Goal: Task Accomplishment & Management: Complete application form

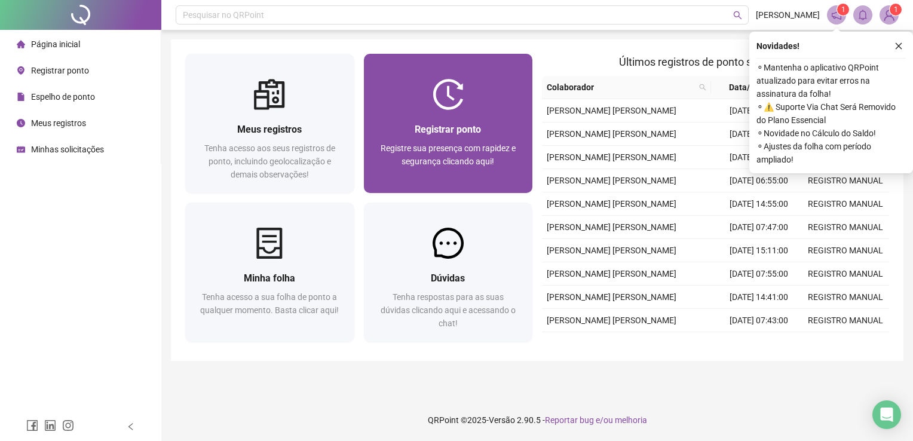
click at [444, 139] on div "Registrar ponto Registre sua presença com rapidez e segurança clicando aqui!" at bounding box center [448, 151] width 140 height 59
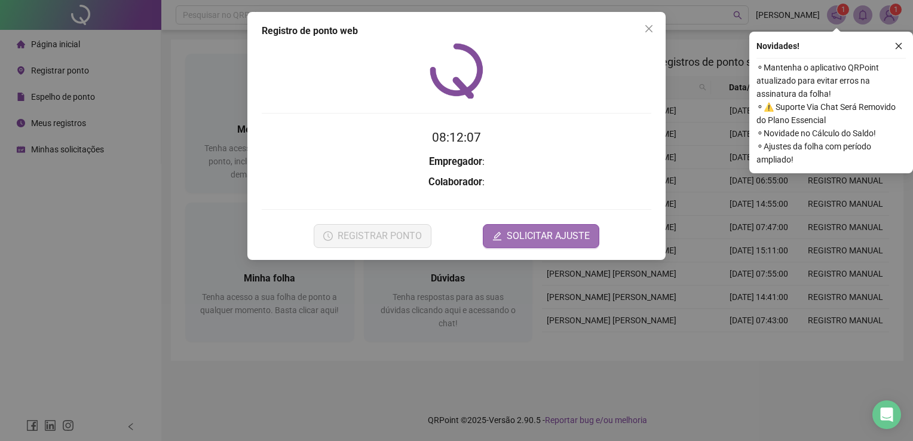
click at [517, 235] on span "SOLICITAR AJUSTE" at bounding box center [548, 236] width 83 height 14
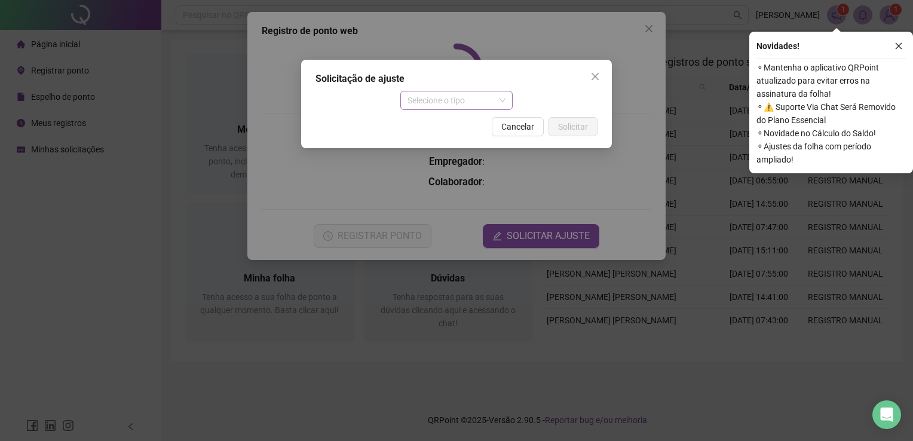
click at [483, 92] on span "Selecione o tipo" at bounding box center [456, 100] width 99 height 18
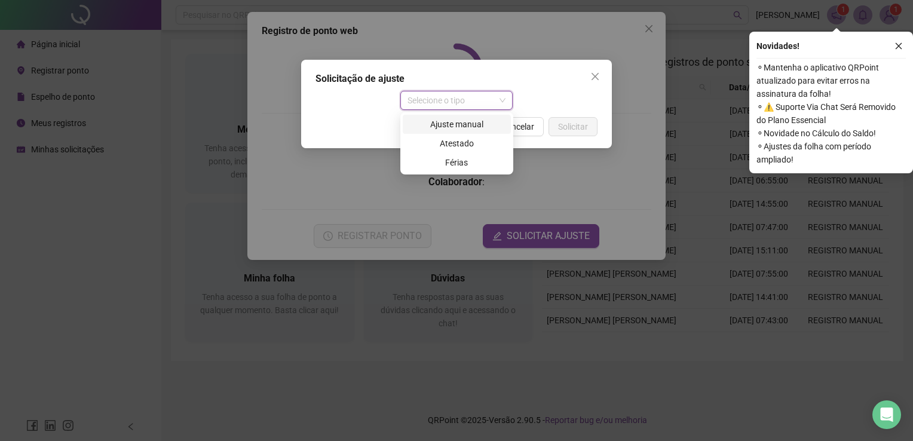
click at [483, 124] on div "Ajuste manual" at bounding box center [457, 124] width 94 height 13
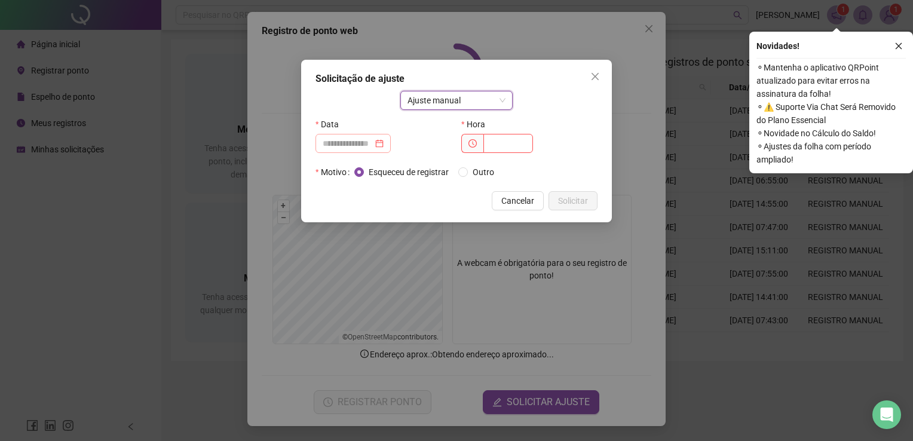
click at [384, 143] on div at bounding box center [353, 143] width 61 height 13
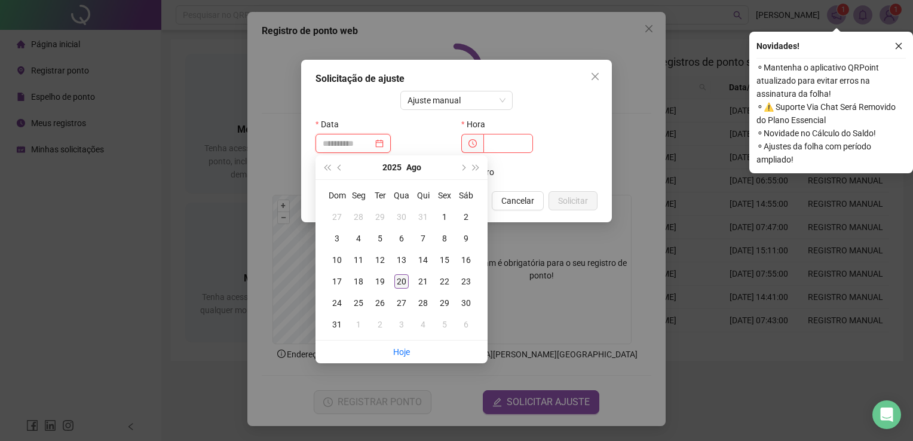
type input "**********"
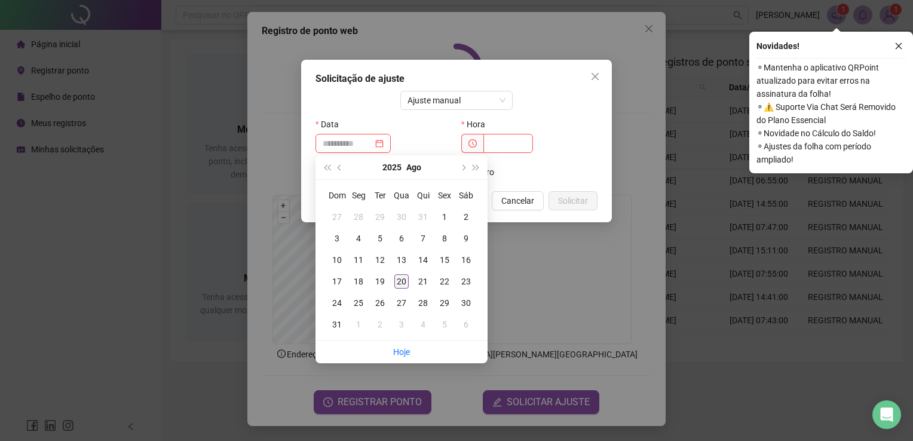
click at [404, 281] on div "20" at bounding box center [401, 281] width 14 height 14
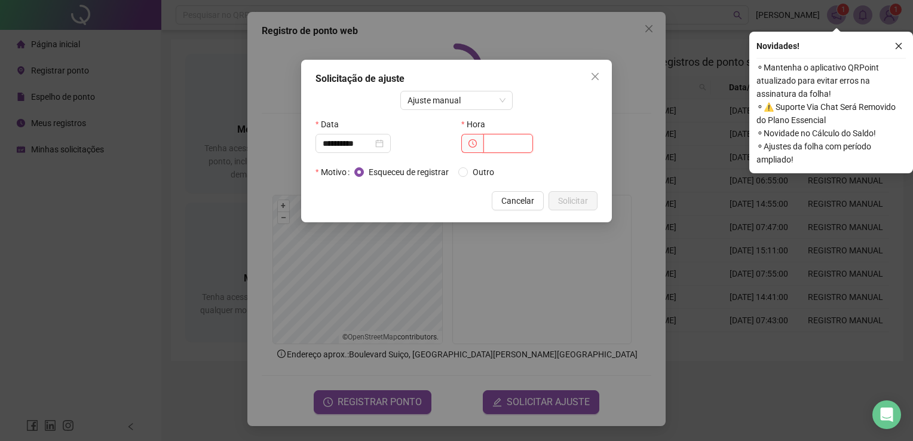
click at [499, 144] on input "text" at bounding box center [508, 143] width 50 height 19
type input "*****"
click at [585, 204] on span "Solicitar" at bounding box center [573, 200] width 30 height 13
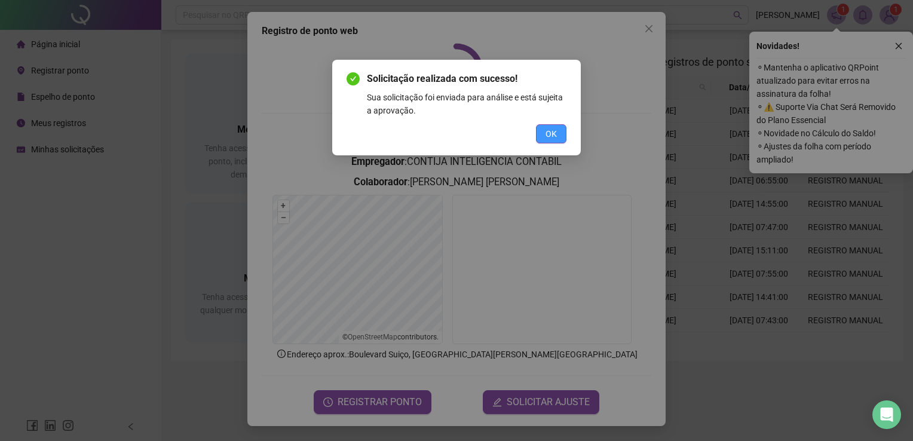
click at [546, 136] on span "OK" at bounding box center [550, 133] width 11 height 13
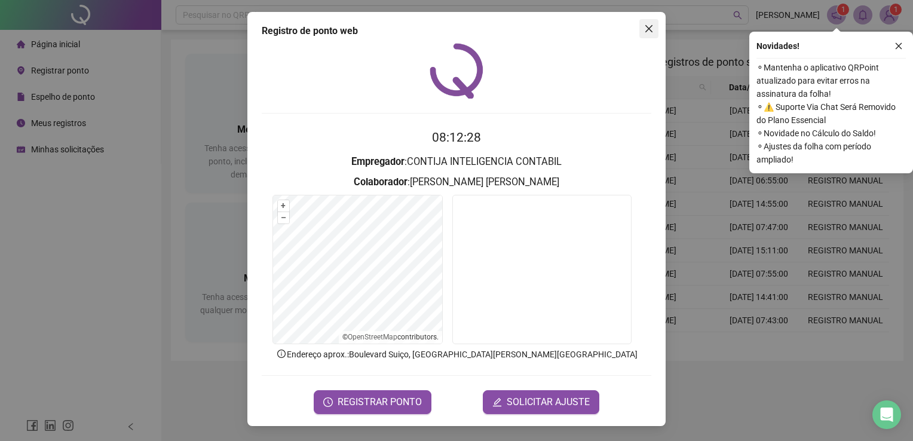
click at [649, 27] on icon "close" at bounding box center [649, 29] width 10 height 10
